Goal: Task Accomplishment & Management: Complete application form

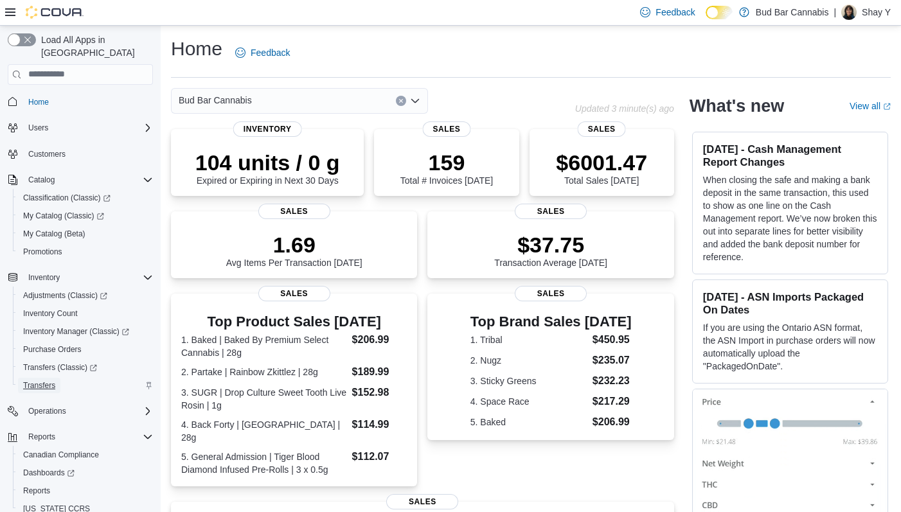
click at [49, 380] on span "Transfers" at bounding box center [39, 385] width 32 height 10
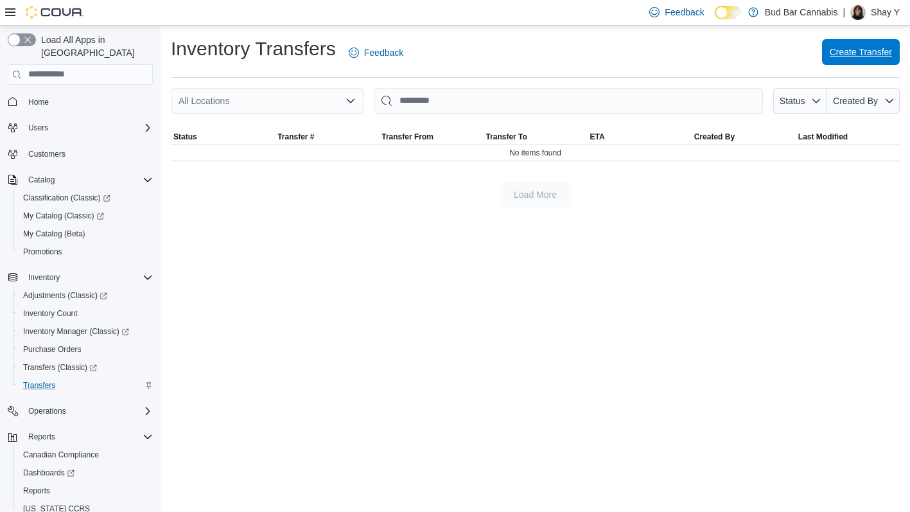
click at [862, 46] on span "Create Transfer" at bounding box center [861, 52] width 62 height 26
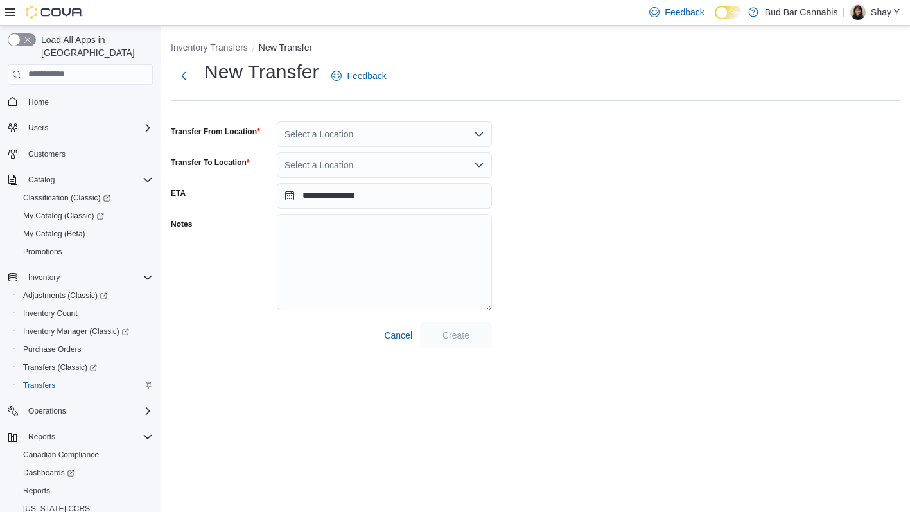
click at [344, 137] on div "Select a Location" at bounding box center [384, 134] width 215 height 26
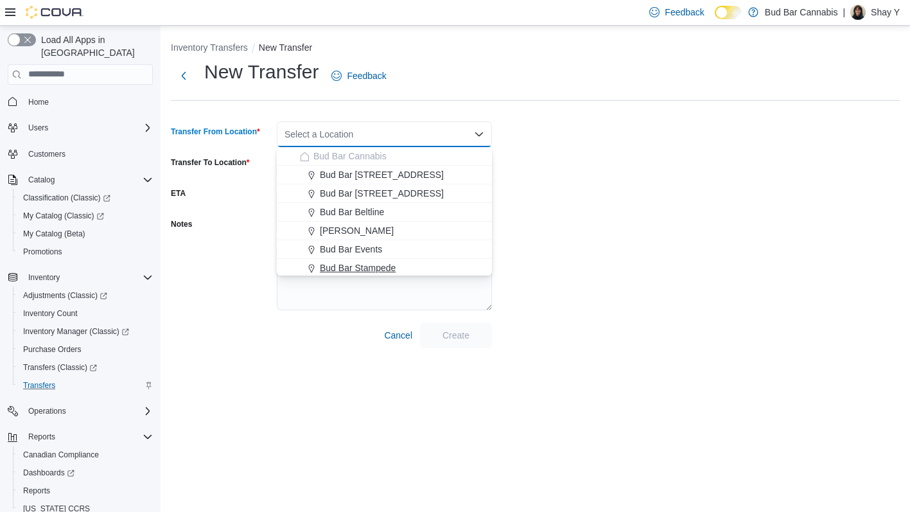
click at [366, 271] on span "Bud Bar Stampede" at bounding box center [358, 267] width 76 height 13
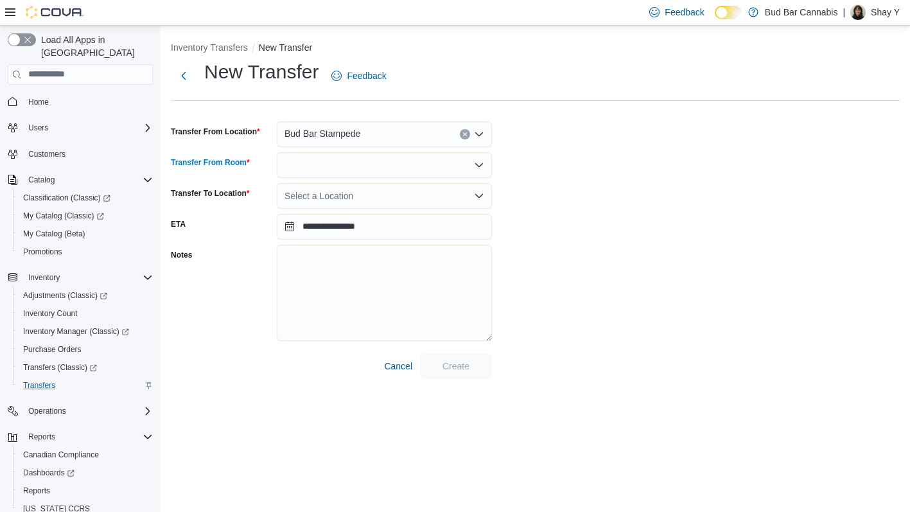
click at [340, 168] on div at bounding box center [384, 165] width 215 height 26
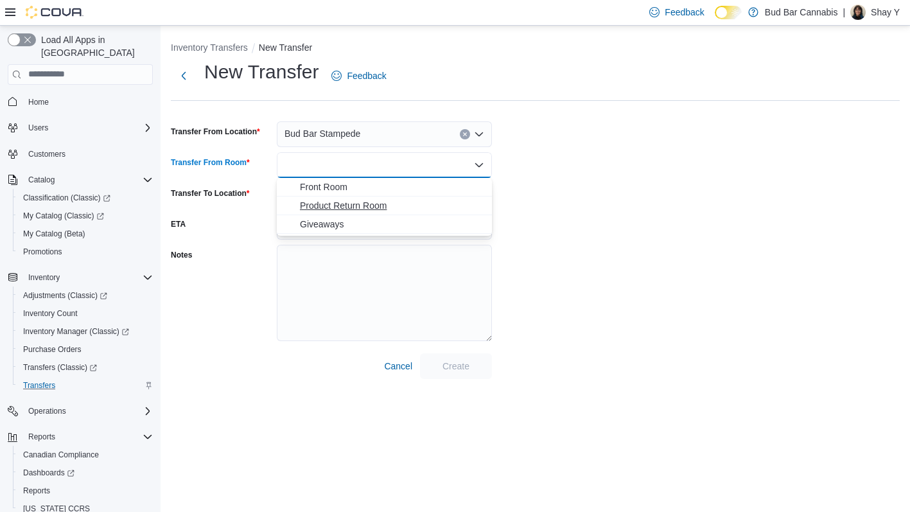
click at [344, 204] on span "Product Return Room" at bounding box center [392, 205] width 184 height 13
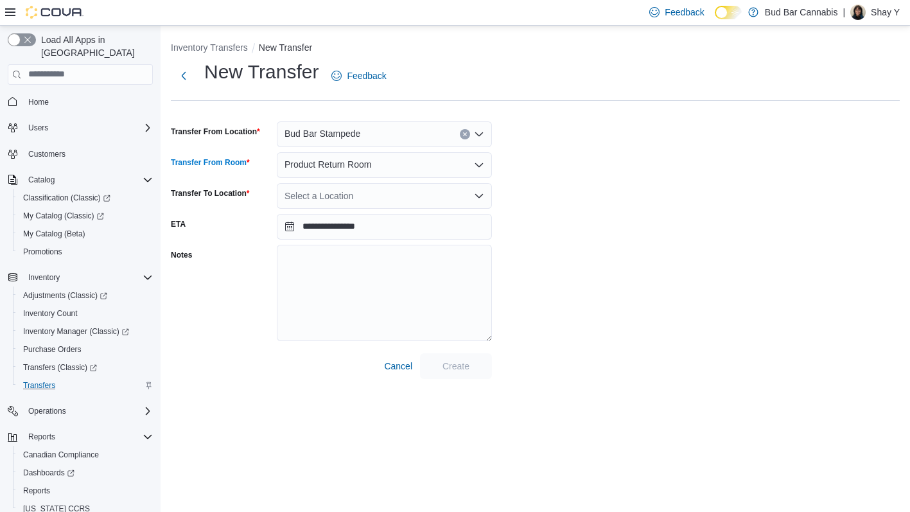
click at [337, 199] on div "Select a Location" at bounding box center [384, 196] width 215 height 26
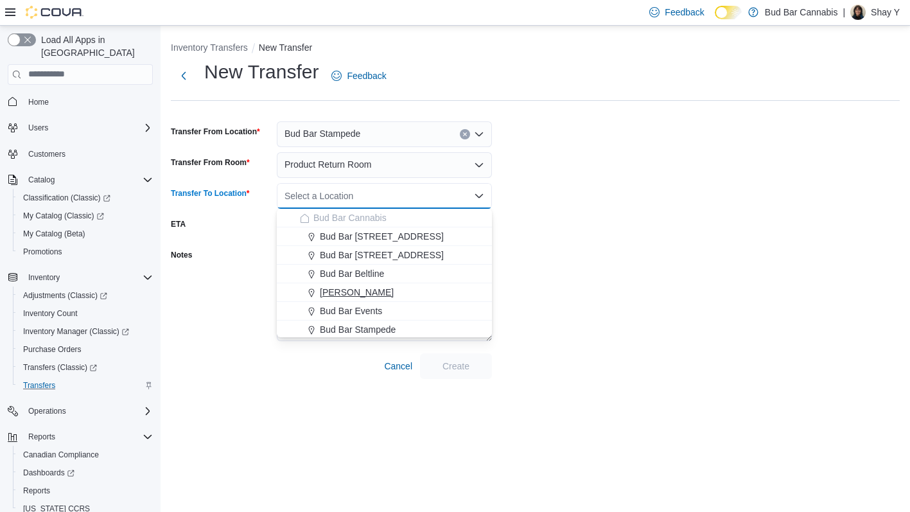
click at [350, 290] on span "[PERSON_NAME]" at bounding box center [357, 292] width 74 height 13
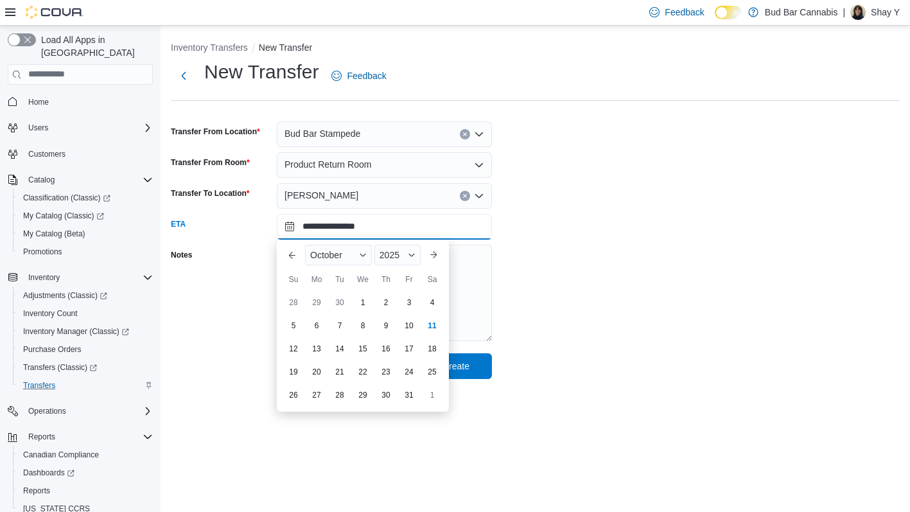
click at [337, 230] on input "**********" at bounding box center [384, 227] width 215 height 26
click at [591, 337] on div "**********" at bounding box center [535, 219] width 729 height 320
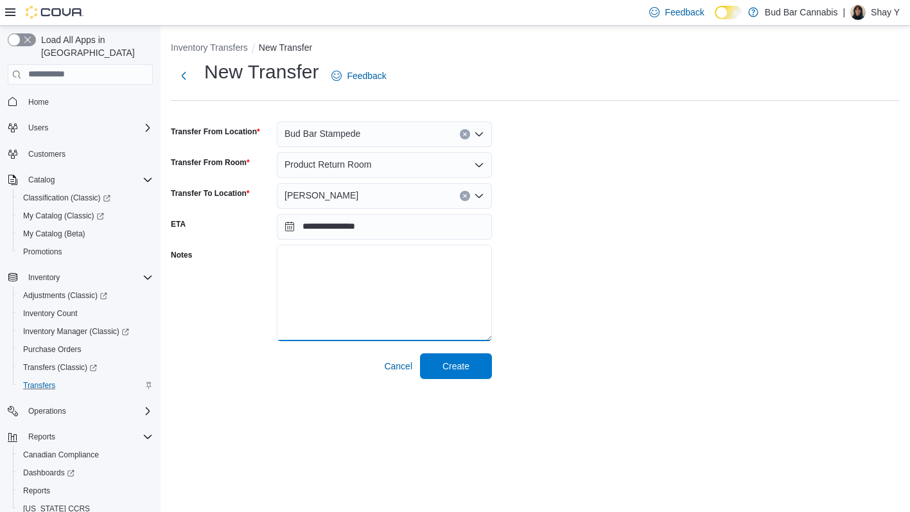
click at [332, 270] on textarea "Notes" at bounding box center [384, 293] width 215 height 96
type textarea "**********"
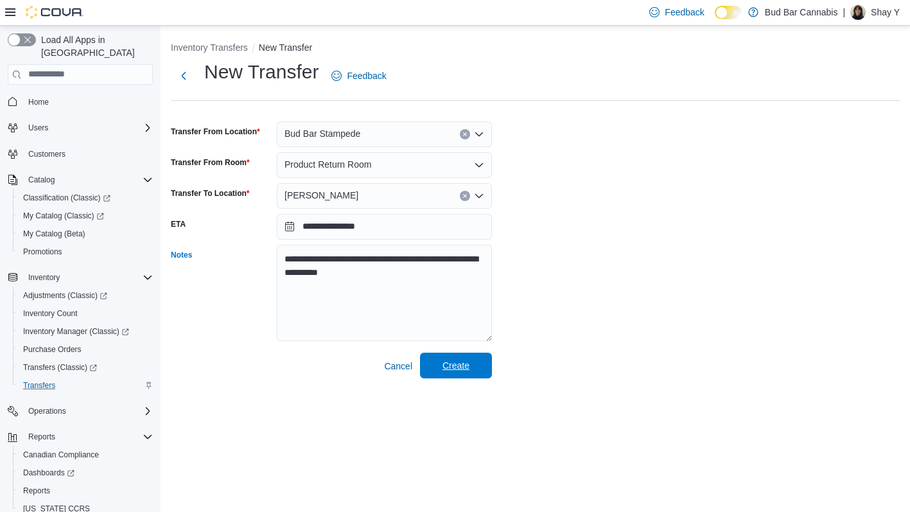
click at [463, 362] on span "Create" at bounding box center [456, 365] width 27 height 13
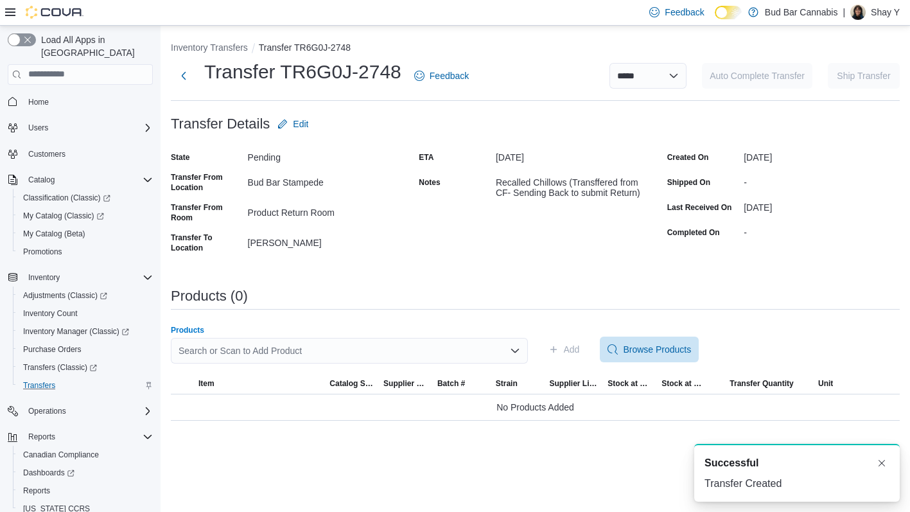
click at [294, 346] on div "Search or Scan to Add Product" at bounding box center [349, 351] width 357 height 26
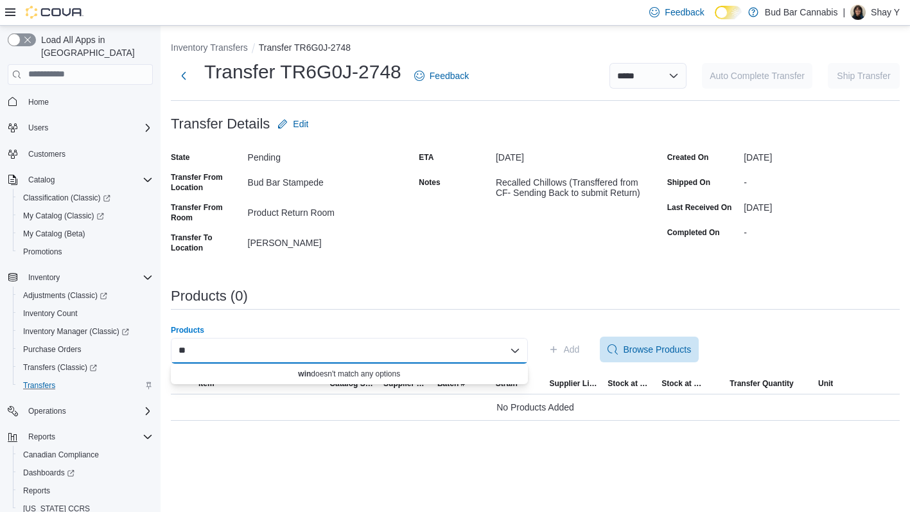
type input "*"
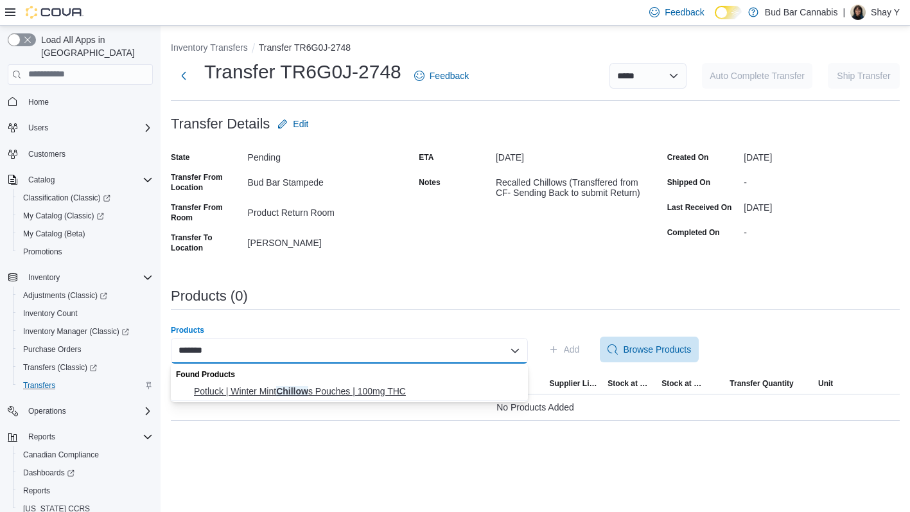
type input "*******"
click at [369, 391] on span "Potluck | Winter Mint Chillow s Pouches | 100mg THC" at bounding box center [357, 391] width 326 height 13
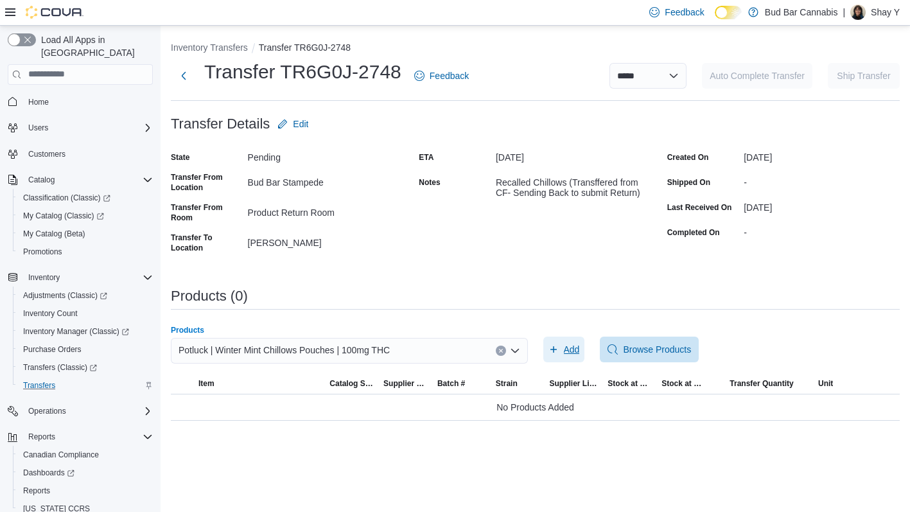
click at [572, 351] on span "Add" at bounding box center [572, 349] width 16 height 13
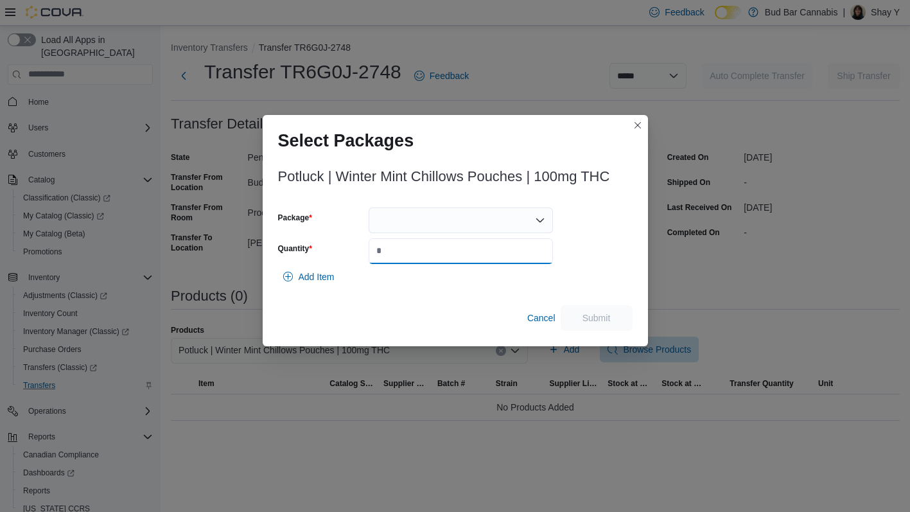
click at [389, 256] on input "Quantity" at bounding box center [461, 251] width 184 height 26
type input "*"
click at [413, 222] on div at bounding box center [461, 221] width 184 height 26
click at [432, 263] on span "WMT1625-CHL" at bounding box center [469, 260] width 154 height 13
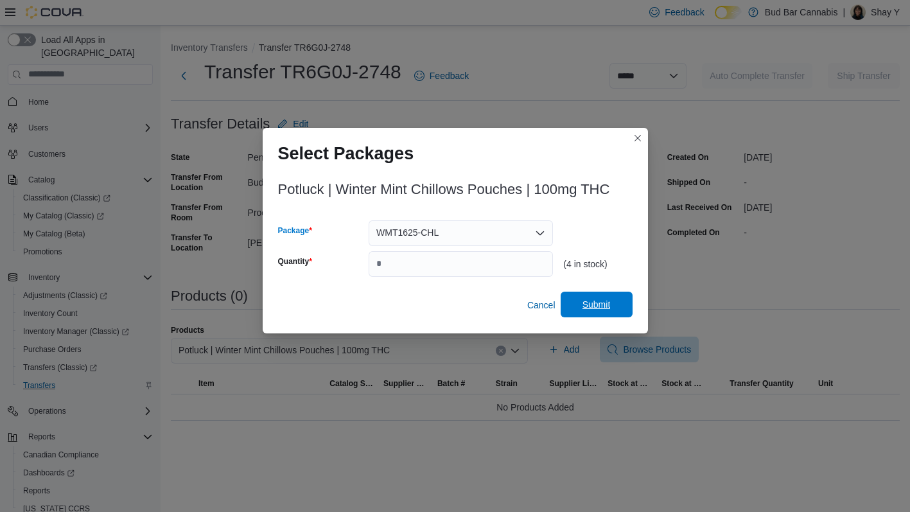
click at [587, 305] on span "Submit" at bounding box center [597, 304] width 28 height 13
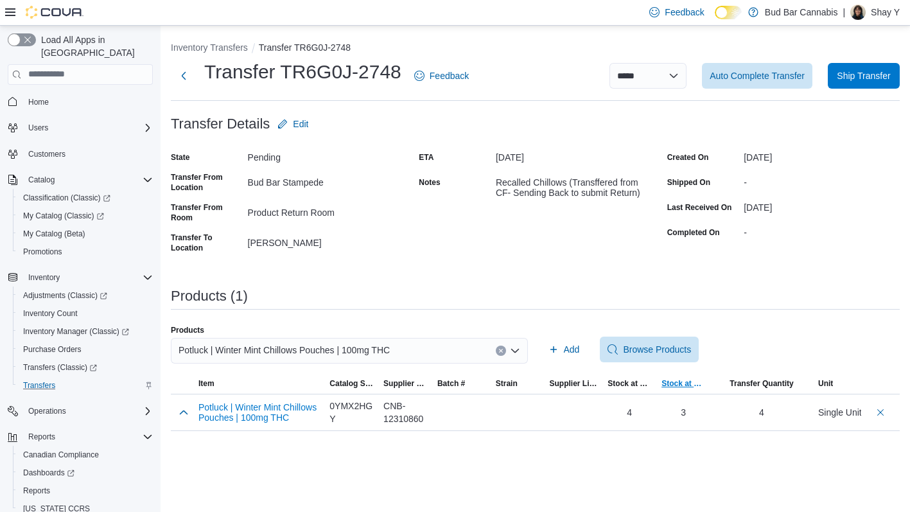
click at [694, 386] on span "Stock at Destination" at bounding box center [684, 383] width 44 height 10
click at [881, 75] on span "Ship Transfer" at bounding box center [863, 75] width 53 height 13
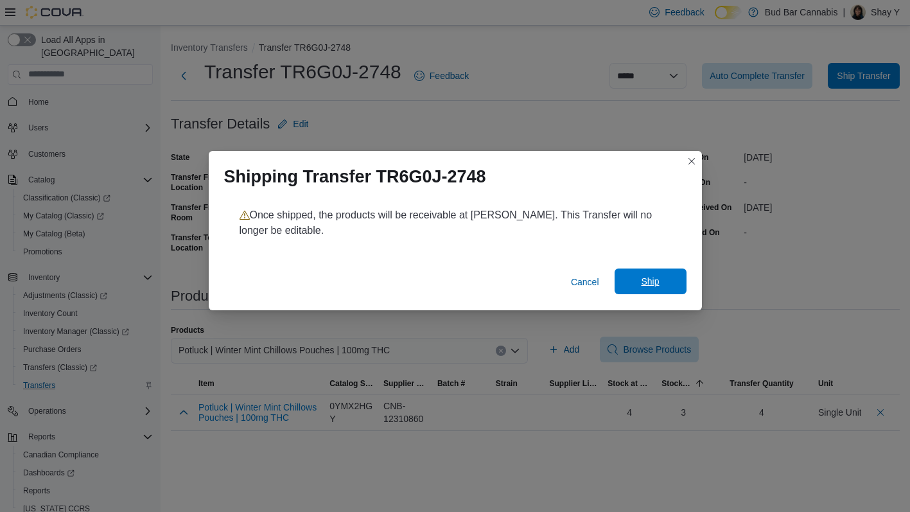
click at [642, 279] on span "Ship" at bounding box center [650, 281] width 18 height 13
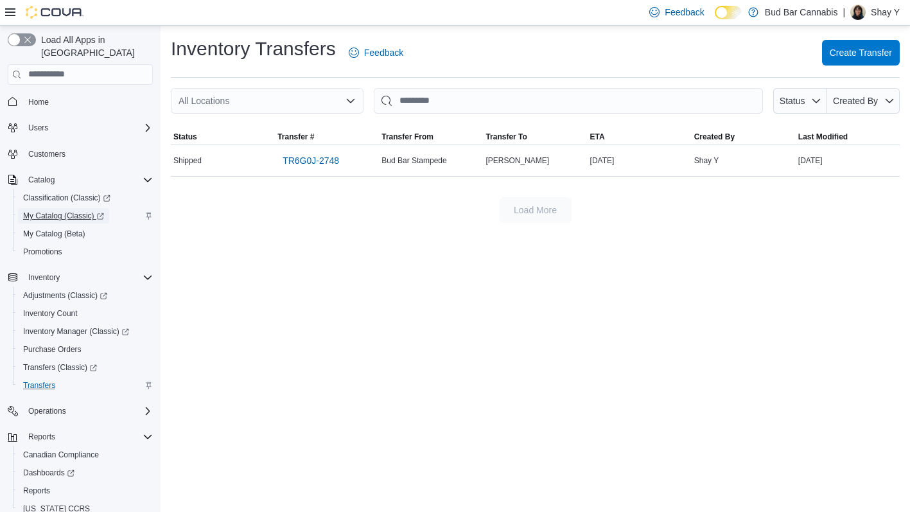
click at [66, 211] on span "My Catalog (Classic)" at bounding box center [63, 216] width 81 height 10
